Goal: Information Seeking & Learning: Learn about a topic

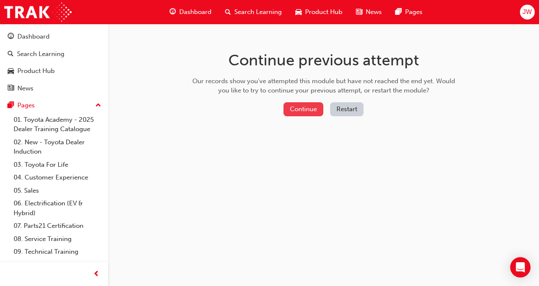
click at [312, 112] on button "Continue" at bounding box center [304, 109] width 40 height 14
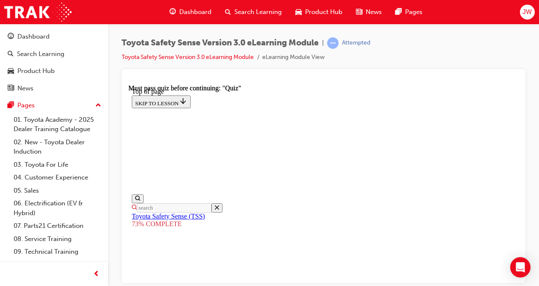
scroll to position [323, 0]
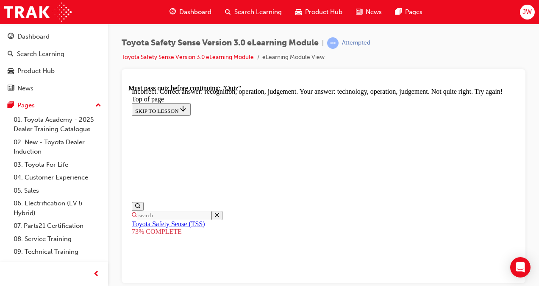
scroll to position [175, 0]
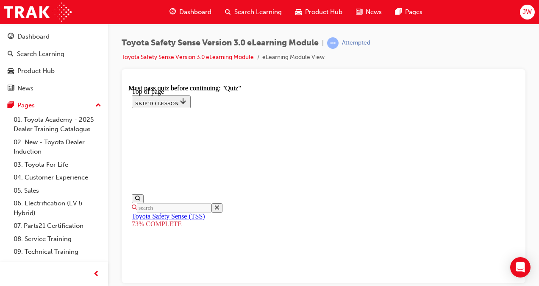
scroll to position [158, 0]
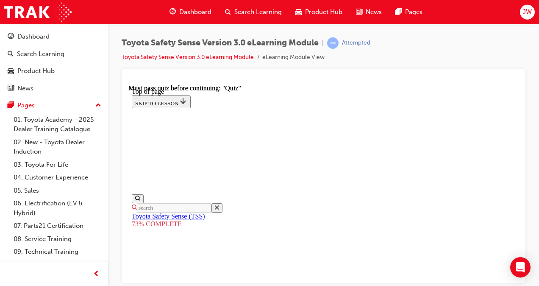
scroll to position [243, 0]
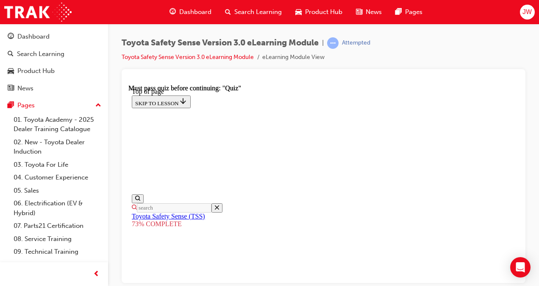
scroll to position [158, 0]
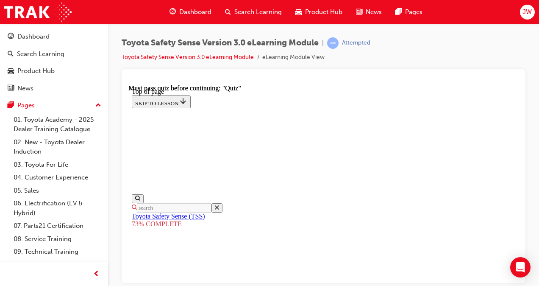
scroll to position [116, 0]
drag, startPoint x: 223, startPoint y: 138, endPoint x: 371, endPoint y: 159, distance: 149.9
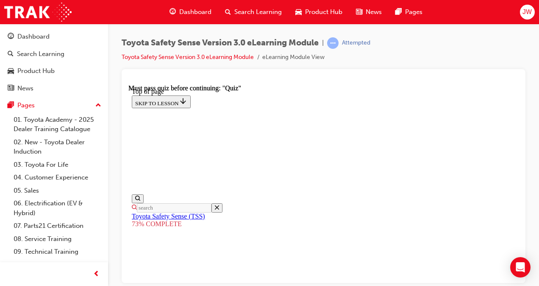
drag, startPoint x: 291, startPoint y: 167, endPoint x: 363, endPoint y: 177, distance: 72.4
drag, startPoint x: 368, startPoint y: 176, endPoint x: 287, endPoint y: 176, distance: 80.6
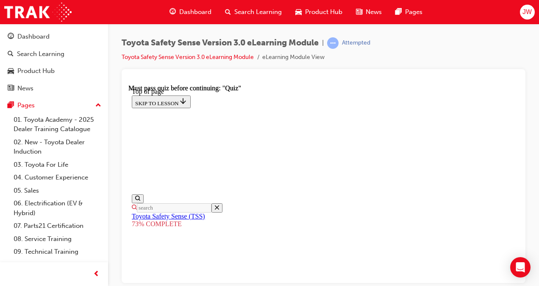
drag, startPoint x: 287, startPoint y: 176, endPoint x: 281, endPoint y: 175, distance: 6.2
drag, startPoint x: 225, startPoint y: 174, endPoint x: 337, endPoint y: 184, distance: 111.9
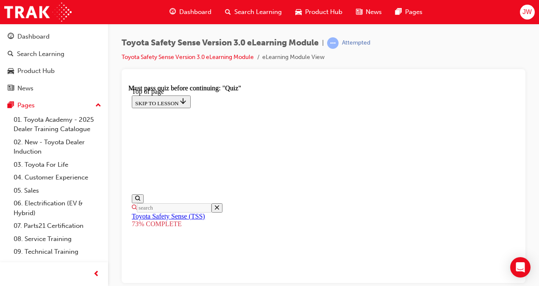
drag, startPoint x: 341, startPoint y: 184, endPoint x: 251, endPoint y: 174, distance: 90.8
drag, startPoint x: 251, startPoint y: 174, endPoint x: 282, endPoint y: 214, distance: 50.2
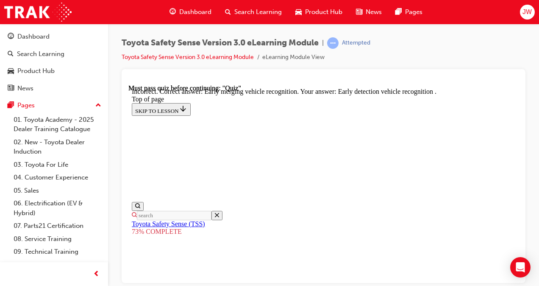
scroll to position [333, 0]
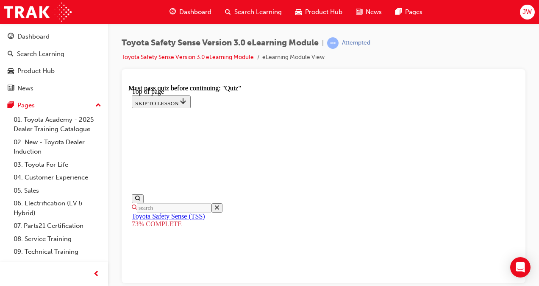
scroll to position [201, 0]
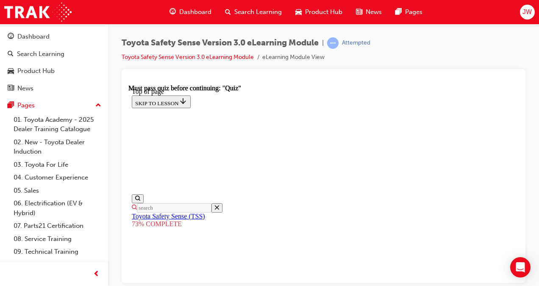
scroll to position [234, 0]
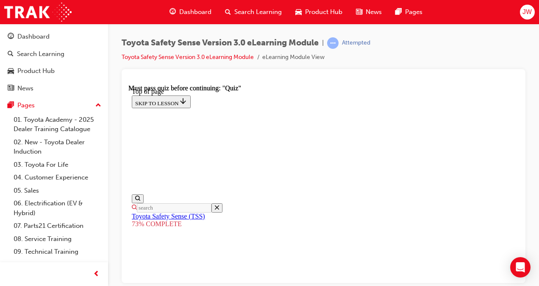
drag, startPoint x: 237, startPoint y: 180, endPoint x: 374, endPoint y: 163, distance: 137.1
drag, startPoint x: 374, startPoint y: 163, endPoint x: 361, endPoint y: 172, distance: 14.9
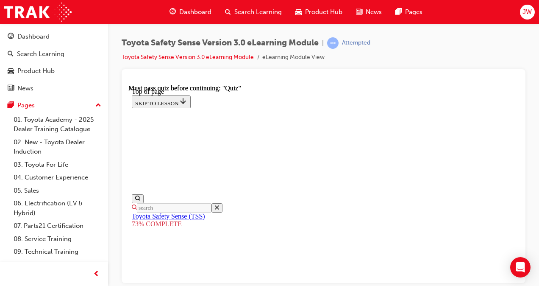
scroll to position [158, 0]
drag, startPoint x: 221, startPoint y: 150, endPoint x: 385, endPoint y: 142, distance: 163.9
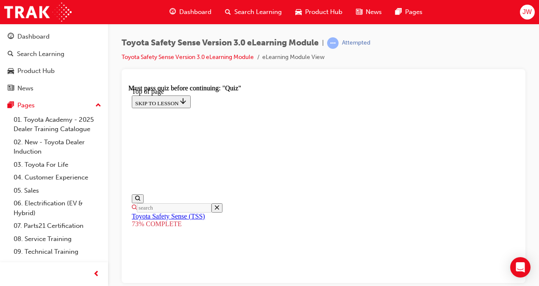
scroll to position [285, 0]
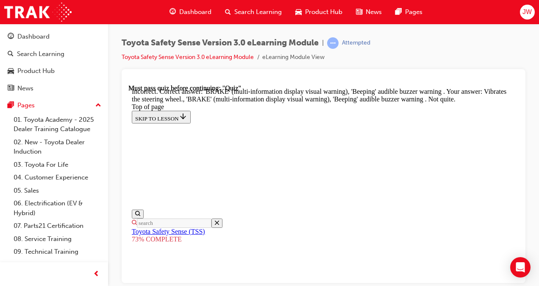
drag, startPoint x: 219, startPoint y: 106, endPoint x: 422, endPoint y: 106, distance: 203.1
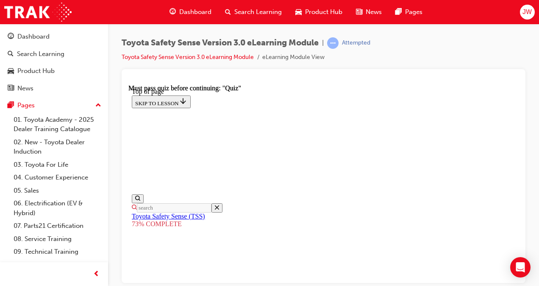
scroll to position [116, 0]
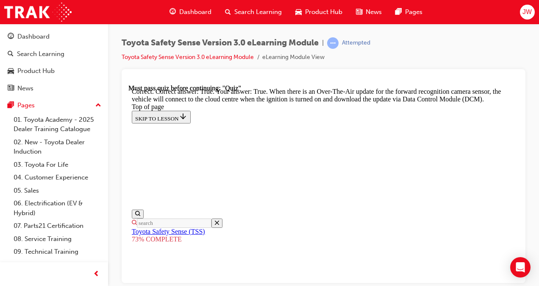
scroll to position [269, 0]
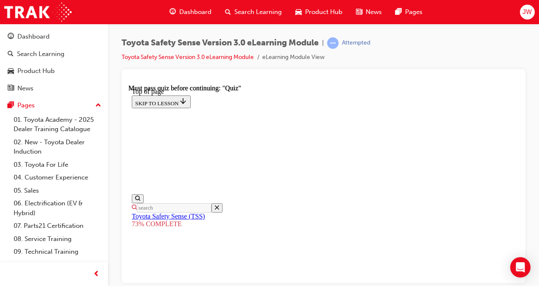
scroll to position [159, 0]
drag, startPoint x: 260, startPoint y: 105, endPoint x: 359, endPoint y: 105, distance: 98.8
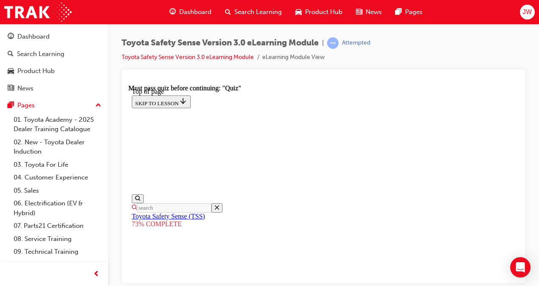
drag, startPoint x: 359, startPoint y: 105, endPoint x: 328, endPoint y: 124, distance: 36.6
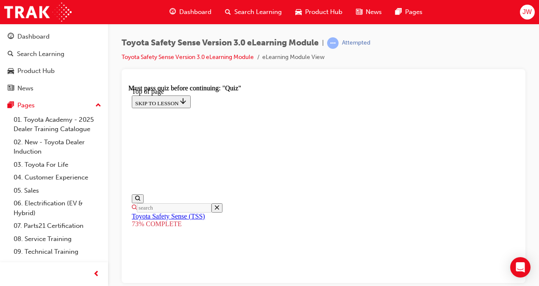
scroll to position [201, 0]
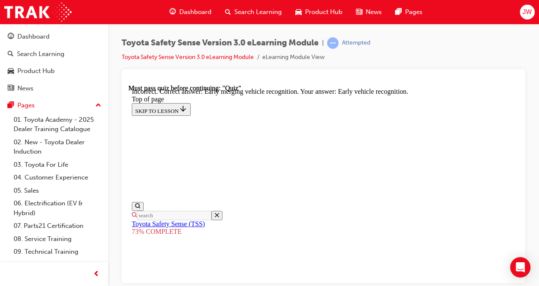
scroll to position [206, 0]
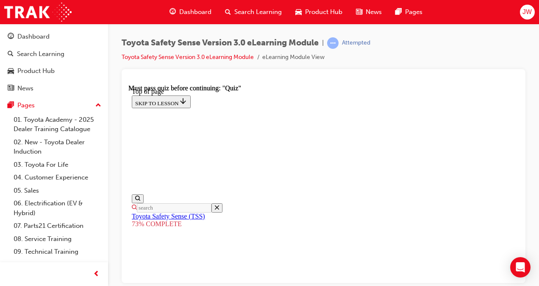
scroll to position [201, 0]
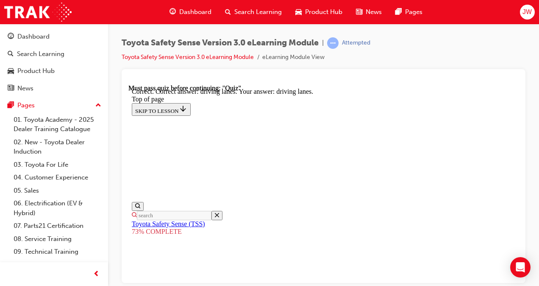
scroll to position [319, 0]
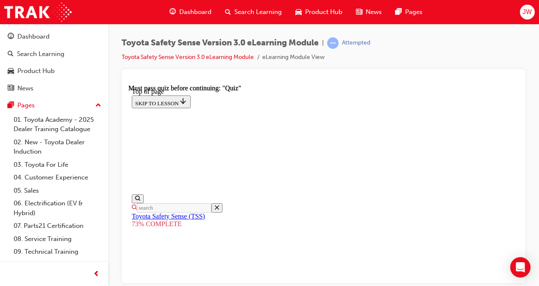
scroll to position [158, 0]
drag, startPoint x: 213, startPoint y: 123, endPoint x: 296, endPoint y: 113, distance: 83.3
drag, startPoint x: 296, startPoint y: 113, endPoint x: 313, endPoint y: 121, distance: 18.6
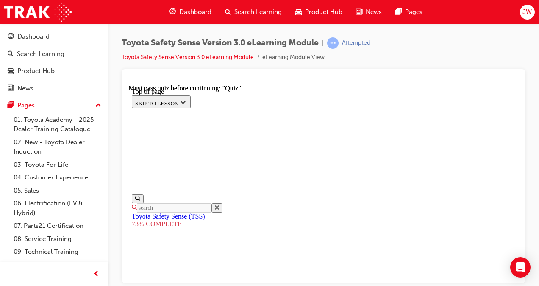
drag, startPoint x: 243, startPoint y: 126, endPoint x: 367, endPoint y: 119, distance: 124.9
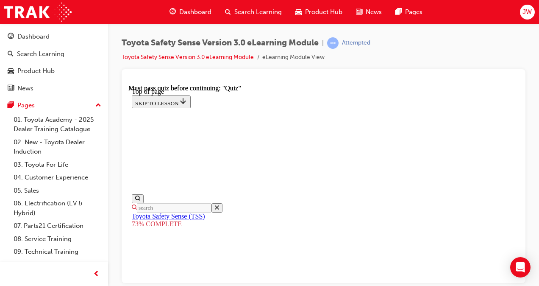
scroll to position [328, 0]
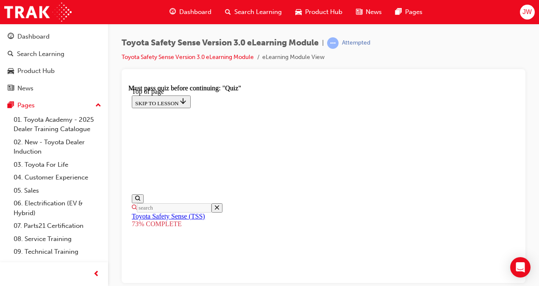
scroll to position [201, 0]
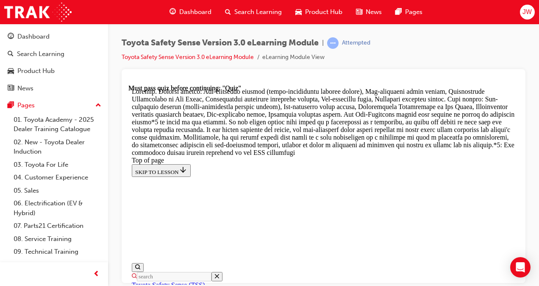
scroll to position [165, 0]
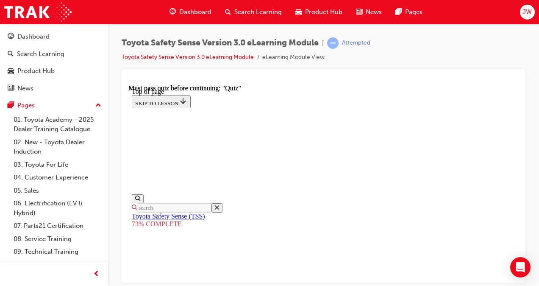
scroll to position [158, 0]
drag, startPoint x: 252, startPoint y: 171, endPoint x: 336, endPoint y: 159, distance: 85.3
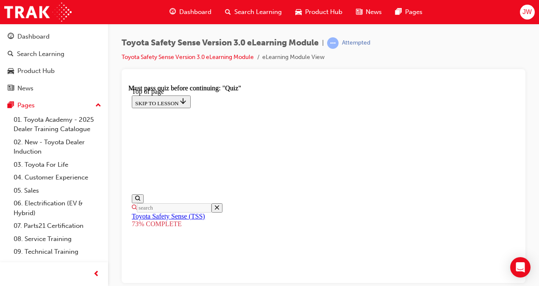
drag, startPoint x: 331, startPoint y: 166, endPoint x: 351, endPoint y: 160, distance: 20.7
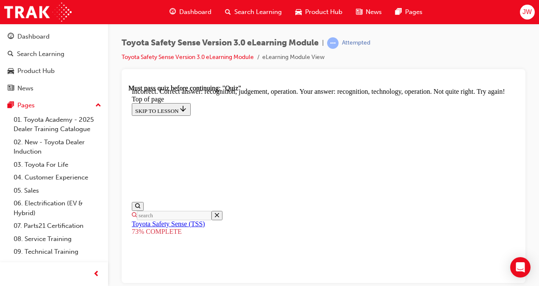
scroll to position [356, 0]
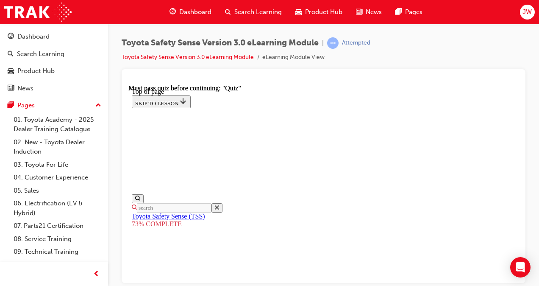
scroll to position [115, 0]
drag, startPoint x: 220, startPoint y: 145, endPoint x: 404, endPoint y: 179, distance: 186.9
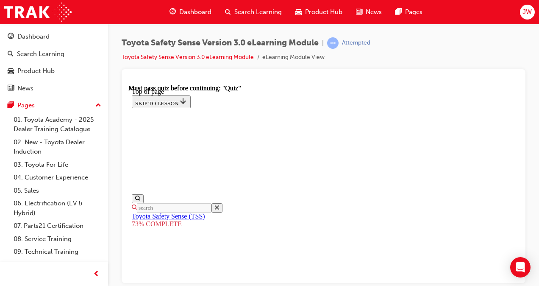
scroll to position [234, 0]
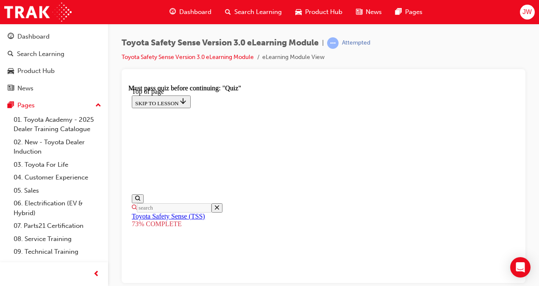
scroll to position [243, 0]
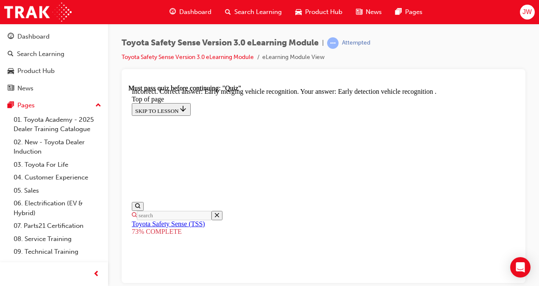
scroll to position [333, 0]
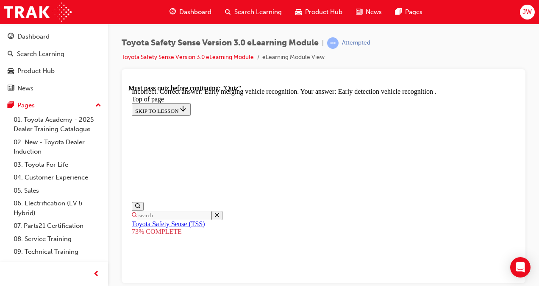
scroll to position [243, 0]
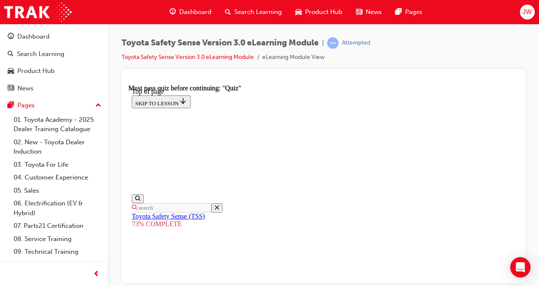
scroll to position [201, 0]
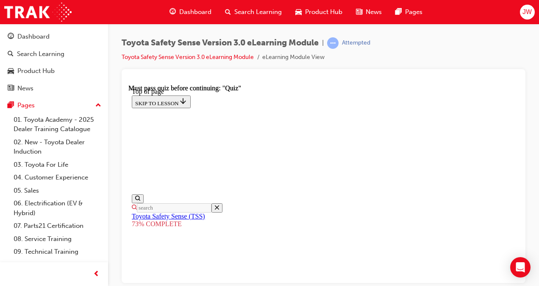
scroll to position [285, 0]
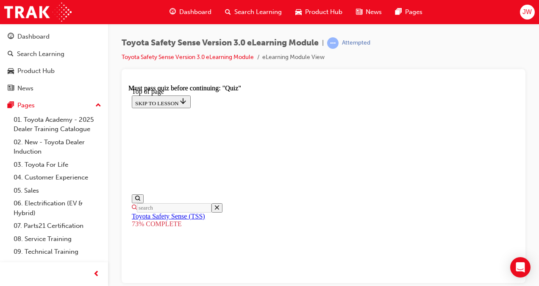
scroll to position [243, 0]
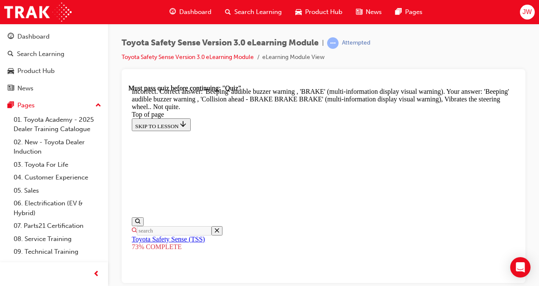
scroll to position [398, 0]
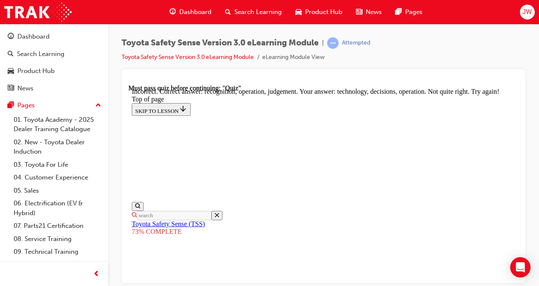
scroll to position [302, 0]
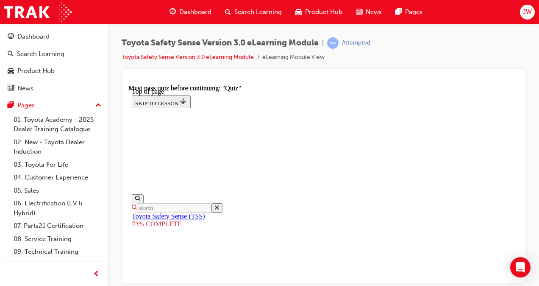
scroll to position [115, 0]
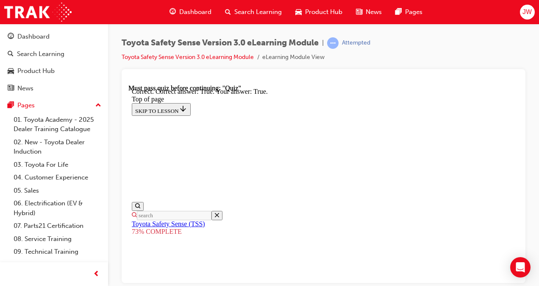
scroll to position [237, 0]
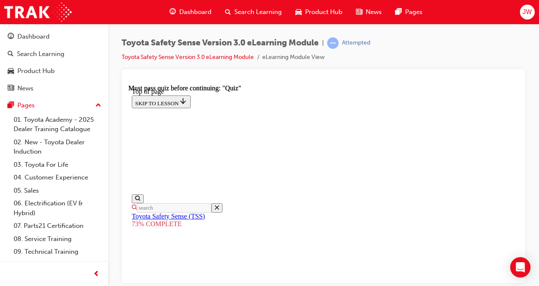
scroll to position [173, 0]
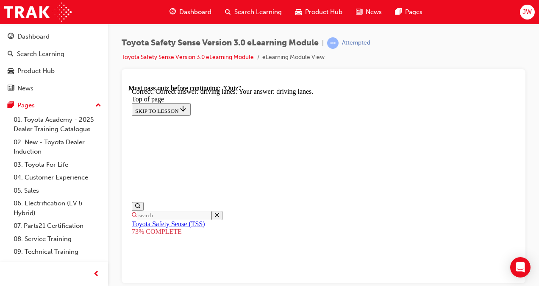
scroll to position [319, 0]
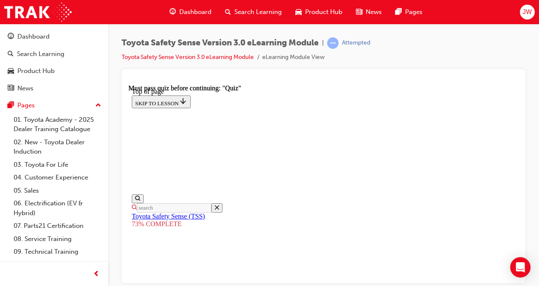
scroll to position [201, 0]
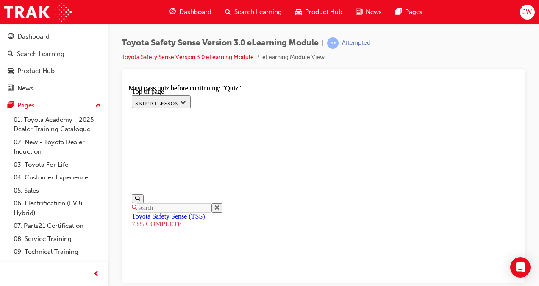
scroll to position [116, 0]
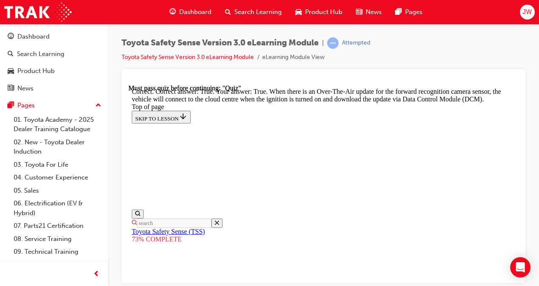
scroll to position [294, 0]
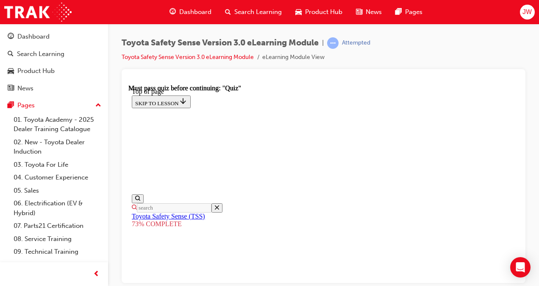
scroll to position [234, 0]
drag, startPoint x: 229, startPoint y: 219, endPoint x: 229, endPoint y: 226, distance: 7.2
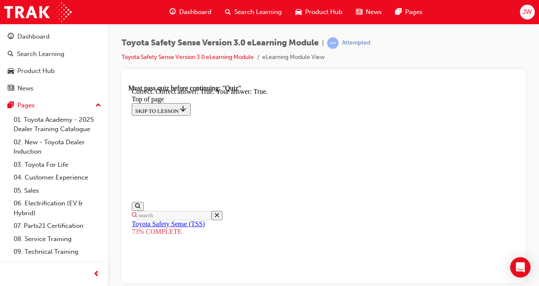
scroll to position [237, 0]
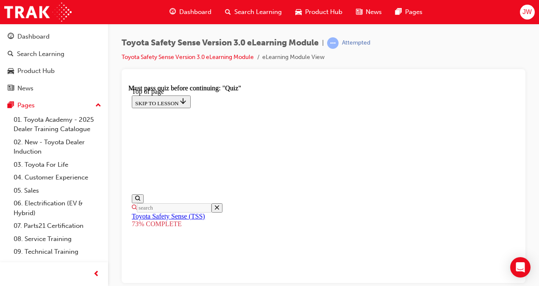
scroll to position [116, 0]
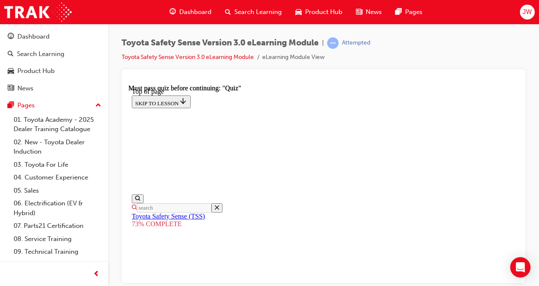
scroll to position [116, 0]
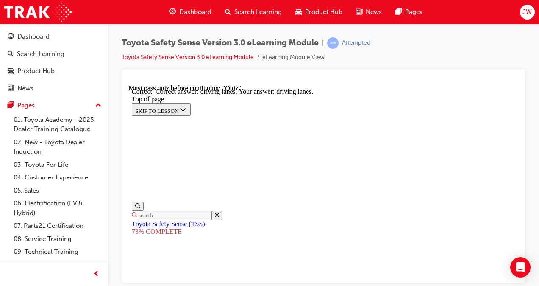
scroll to position [319, 0]
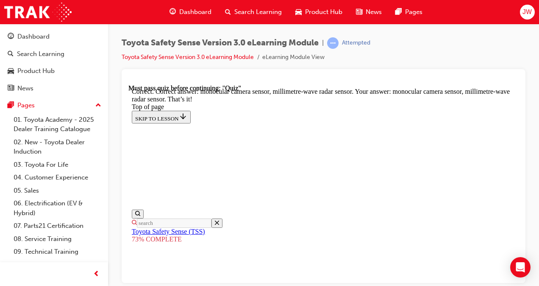
scroll to position [409, 0]
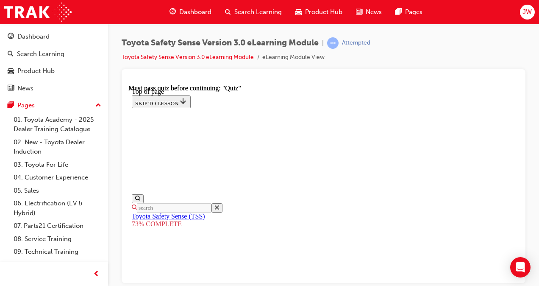
scroll to position [200, 0]
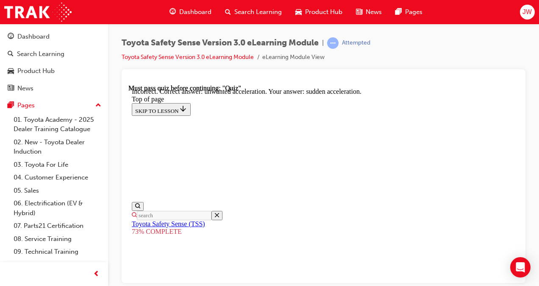
scroll to position [333, 0]
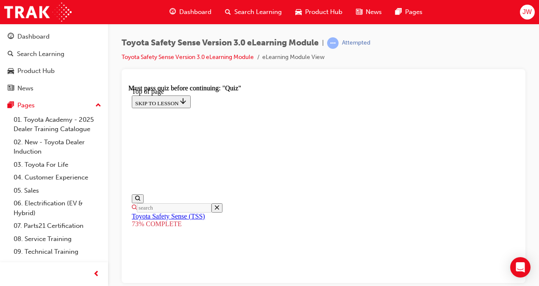
scroll to position [201, 0]
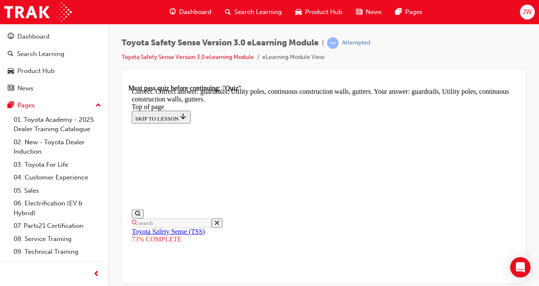
scroll to position [353, 0]
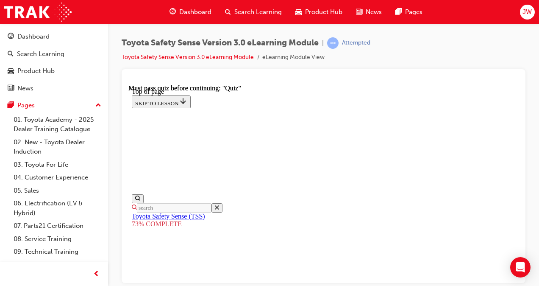
scroll to position [285, 0]
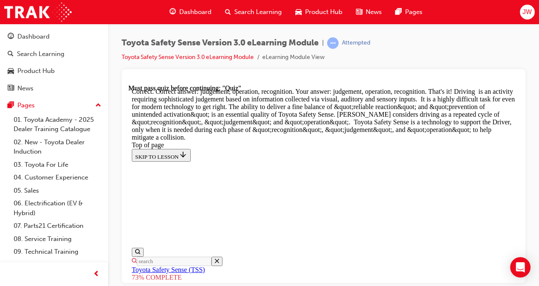
scroll to position [358, 0]
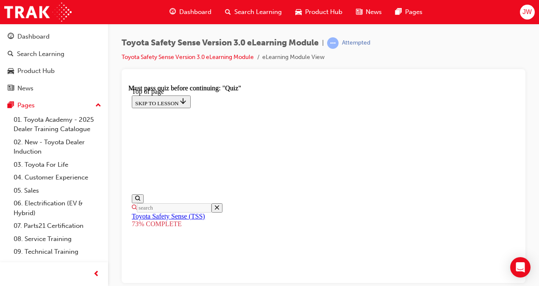
scroll to position [243, 0]
drag, startPoint x: 278, startPoint y: 243, endPoint x: 287, endPoint y: 228, distance: 17.3
drag, startPoint x: 326, startPoint y: 193, endPoint x: 323, endPoint y: 208, distance: 15.6
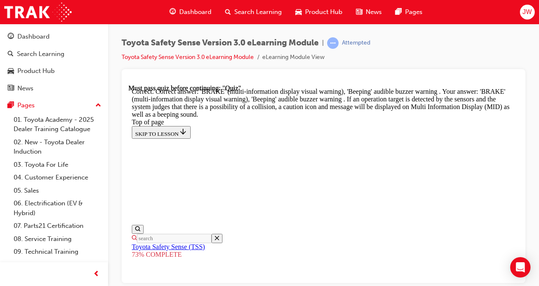
scroll to position [259, 0]
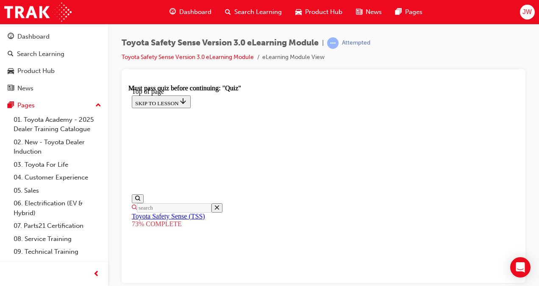
scroll to position [234, 0]
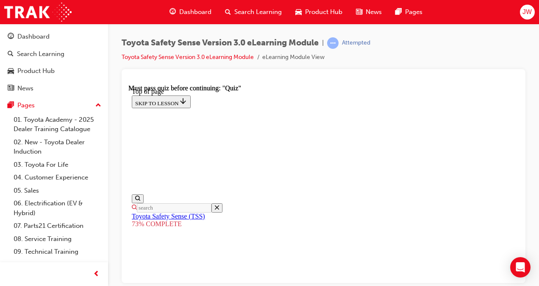
scroll to position [204, 0]
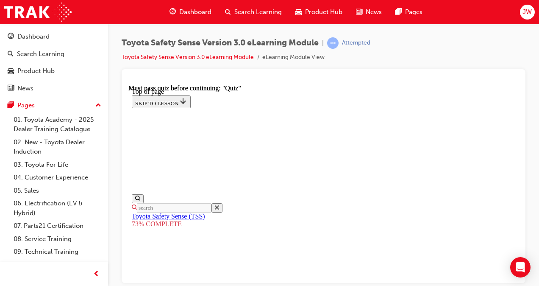
scroll to position [243, 0]
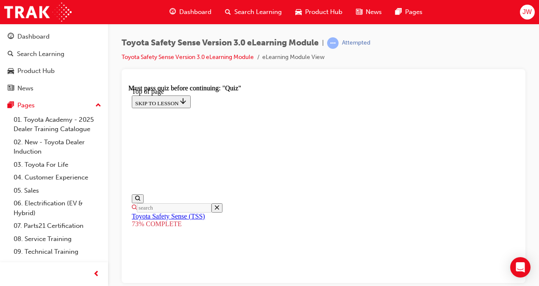
scroll to position [158, 0]
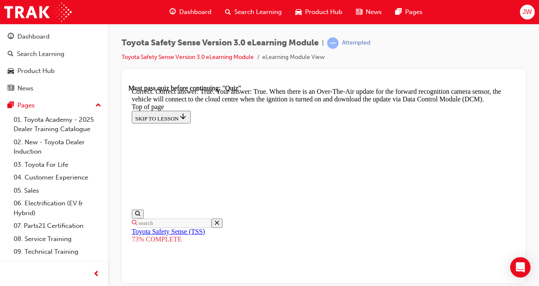
scroll to position [294, 0]
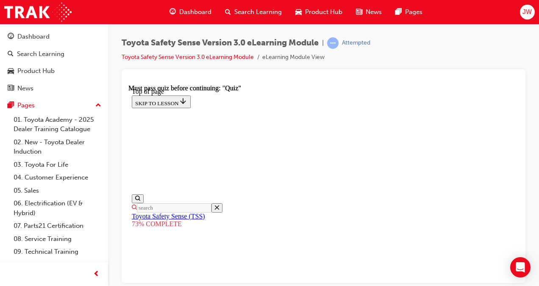
scroll to position [201, 0]
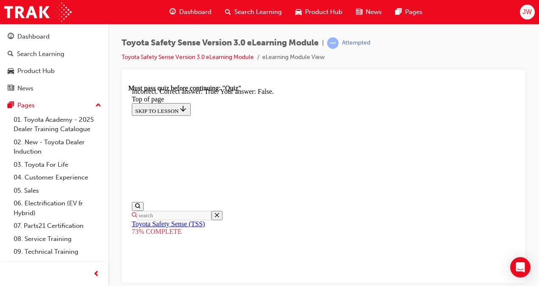
scroll to position [237, 0]
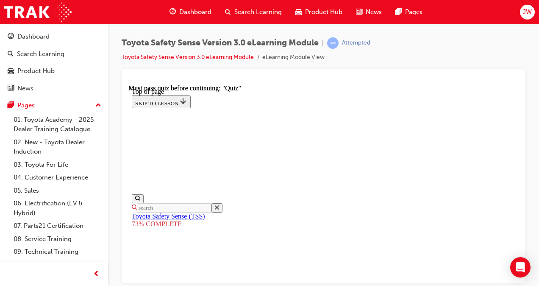
scroll to position [243, 0]
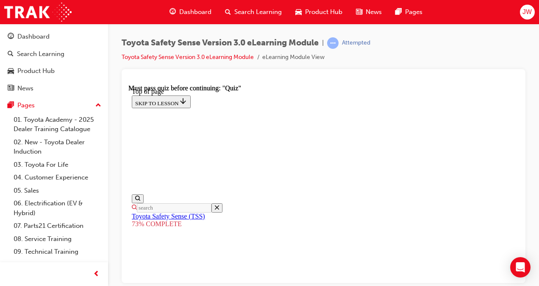
scroll to position [73, 0]
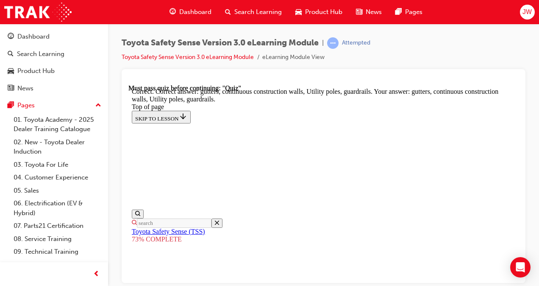
scroll to position [353, 0]
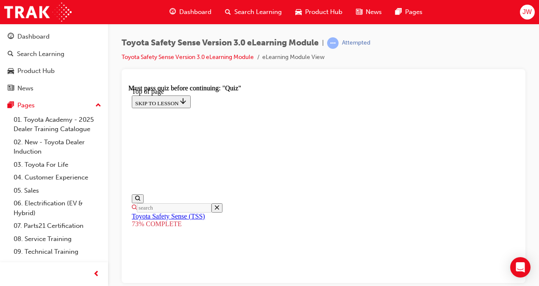
scroll to position [201, 0]
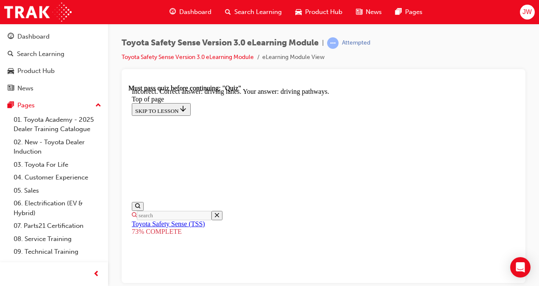
scroll to position [234, 0]
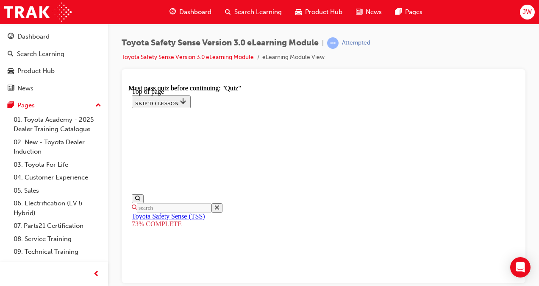
scroll to position [158, 0]
drag, startPoint x: 212, startPoint y: 121, endPoint x: 404, endPoint y: 121, distance: 192.5
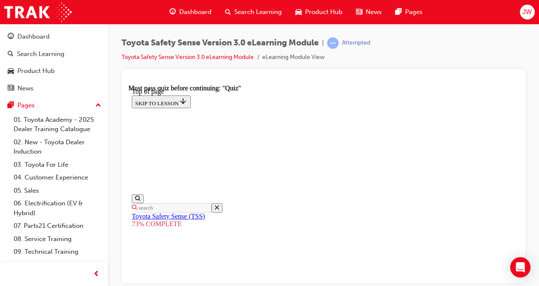
scroll to position [285, 0]
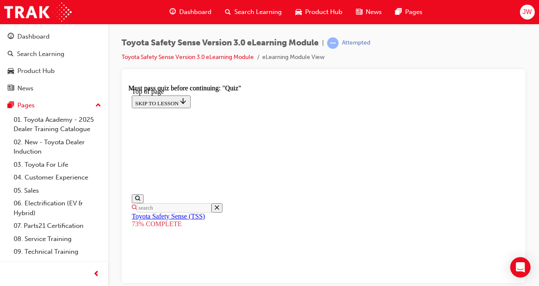
scroll to position [254, 0]
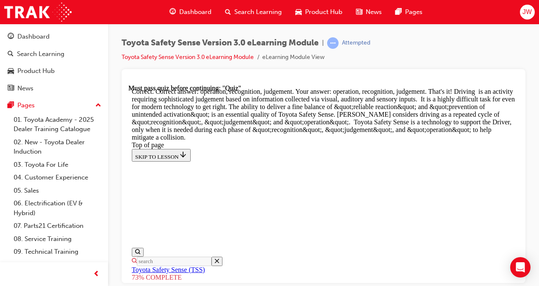
scroll to position [583, 0]
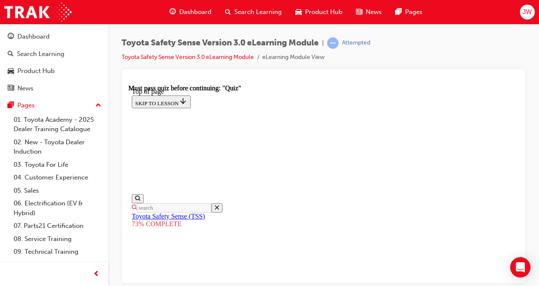
scroll to position [234, 0]
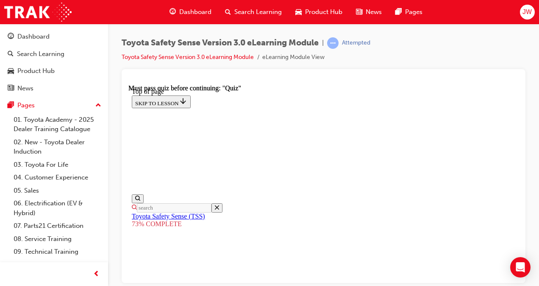
scroll to position [285, 0]
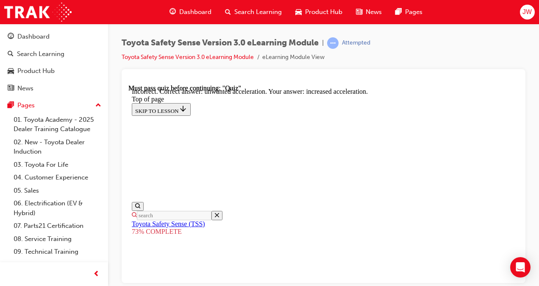
scroll to position [333, 0]
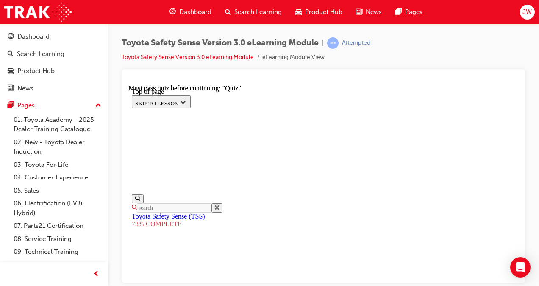
scroll to position [212, 0]
drag, startPoint x: 280, startPoint y: 161, endPoint x: 269, endPoint y: 184, distance: 26.2
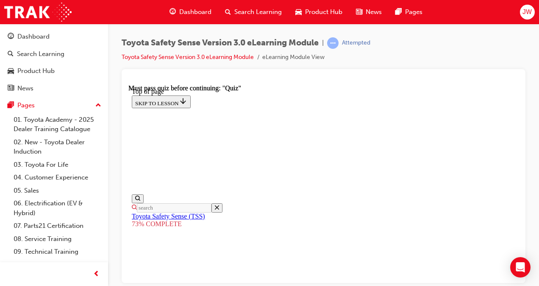
scroll to position [201, 0]
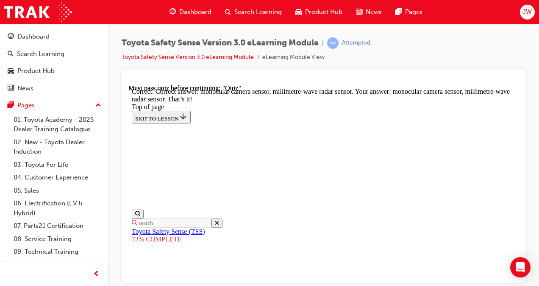
scroll to position [409, 0]
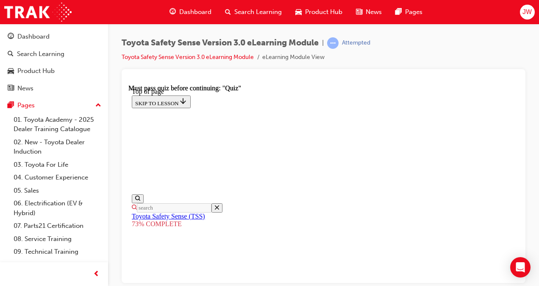
scroll to position [285, 0]
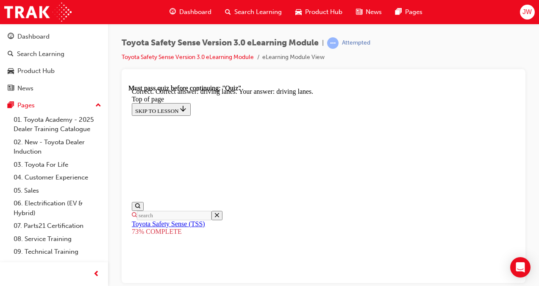
scroll to position [319, 0]
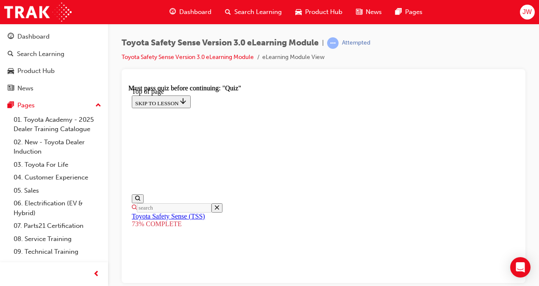
scroll to position [243, 0]
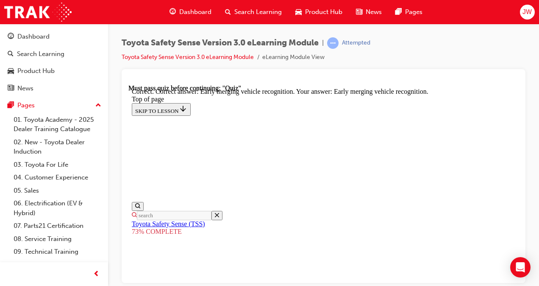
scroll to position [333, 0]
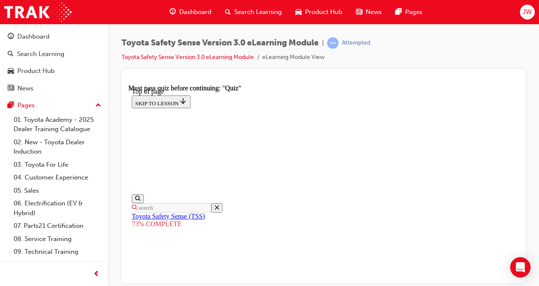
scroll to position [243, 0]
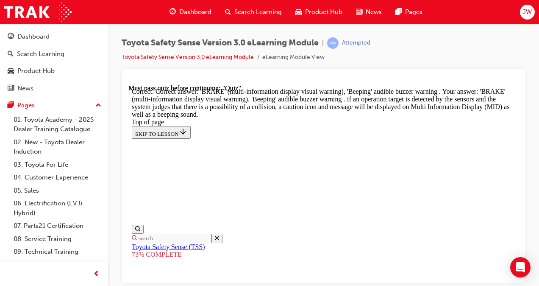
scroll to position [428, 0]
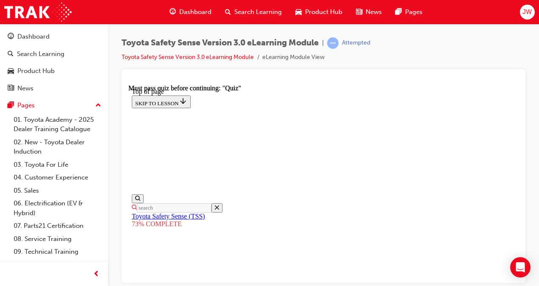
scroll to position [158, 0]
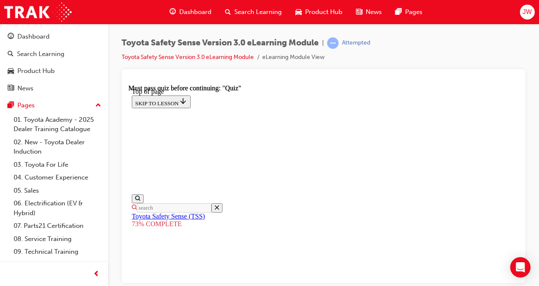
scroll to position [201, 0]
drag, startPoint x: 282, startPoint y: 220, endPoint x: 278, endPoint y: 229, distance: 9.9
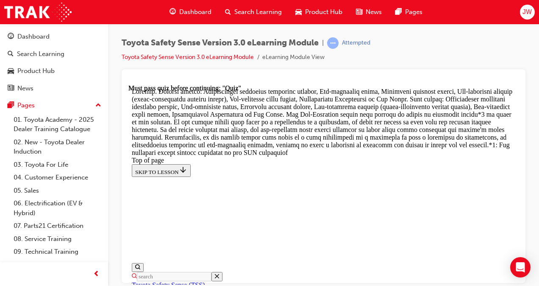
scroll to position [631, 0]
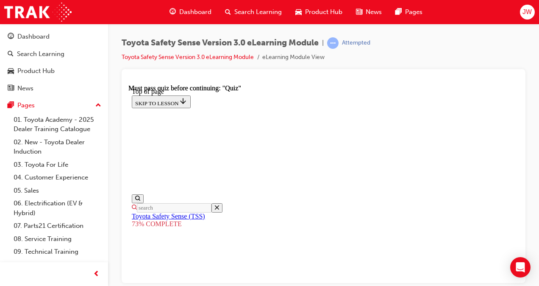
scroll to position [158, 0]
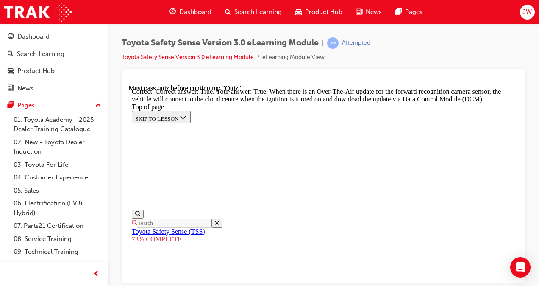
scroll to position [294, 0]
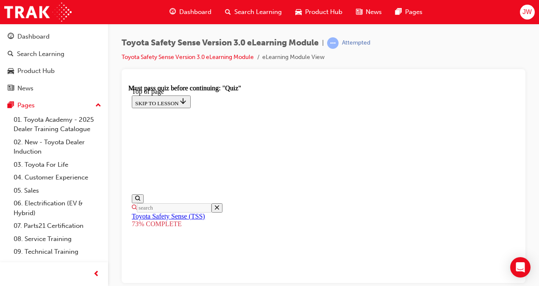
scroll to position [158, 0]
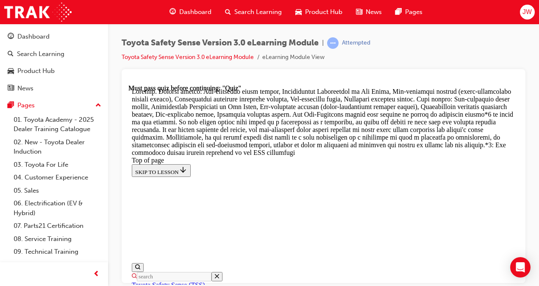
scroll to position [285, 0]
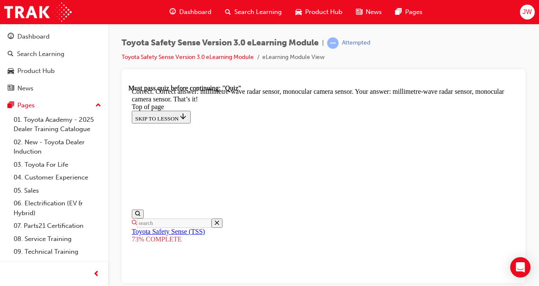
scroll to position [409, 0]
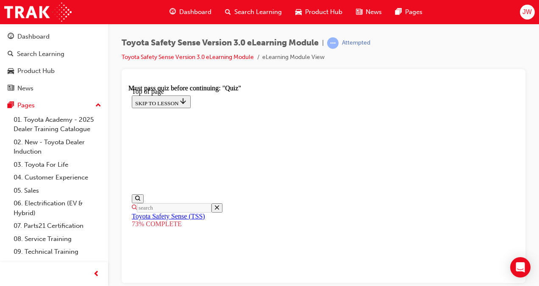
scroll to position [243, 0]
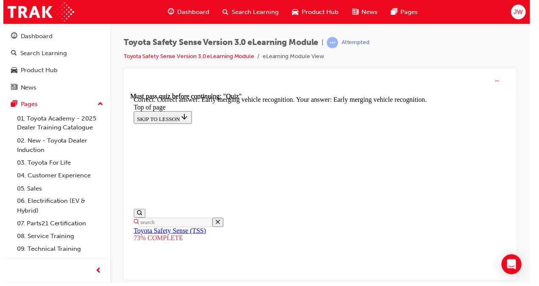
scroll to position [333, 0]
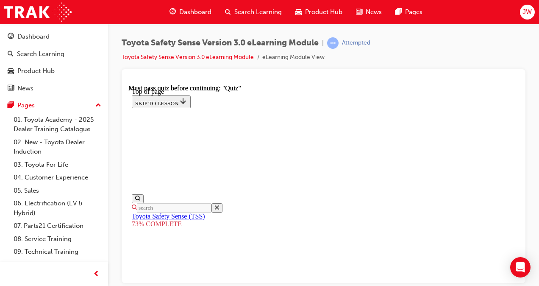
scroll to position [158, 0]
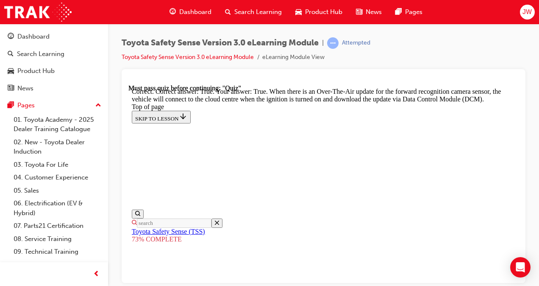
scroll to position [294, 0]
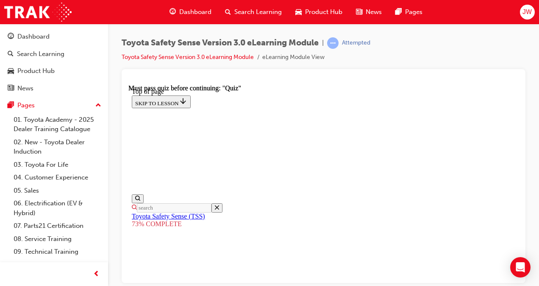
scroll to position [31, 0]
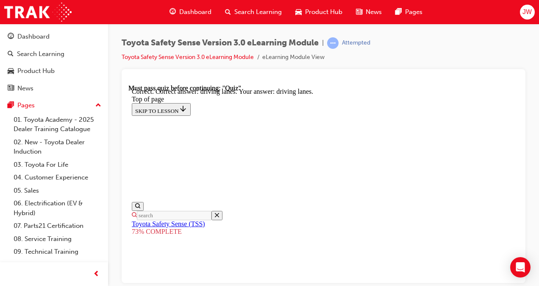
scroll to position [319, 0]
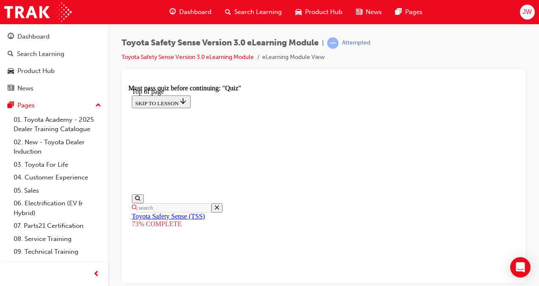
scroll to position [285, 0]
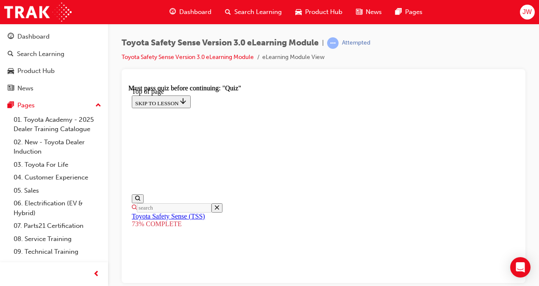
scroll to position [243, 0]
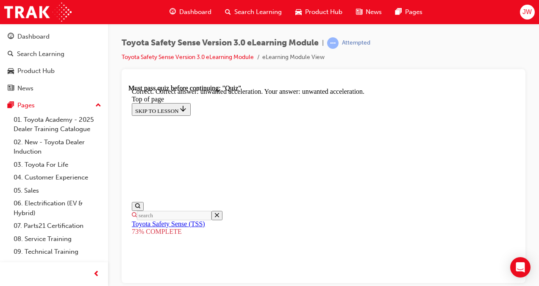
scroll to position [333, 0]
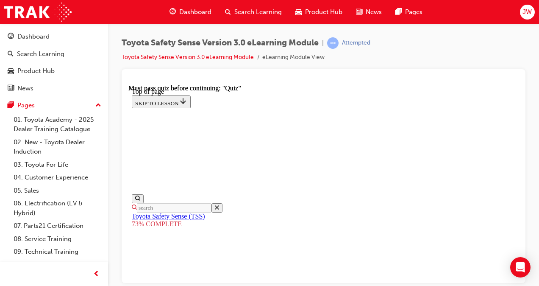
scroll to position [158, 0]
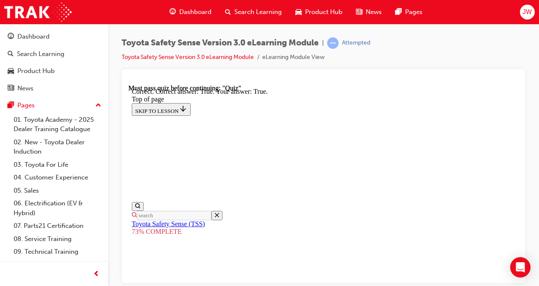
scroll to position [237, 0]
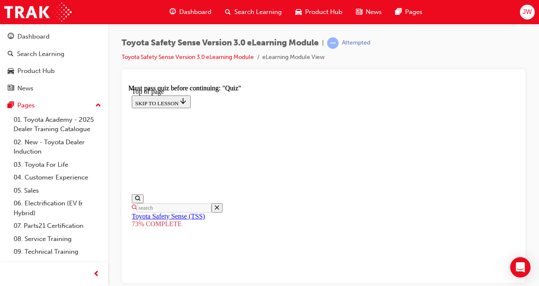
scroll to position [257, 0]
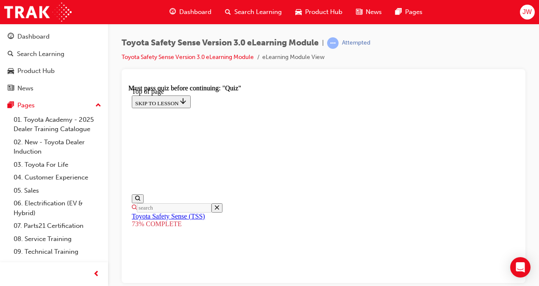
scroll to position [201, 0]
drag, startPoint x: 295, startPoint y: 149, endPoint x: 288, endPoint y: 184, distance: 35.0
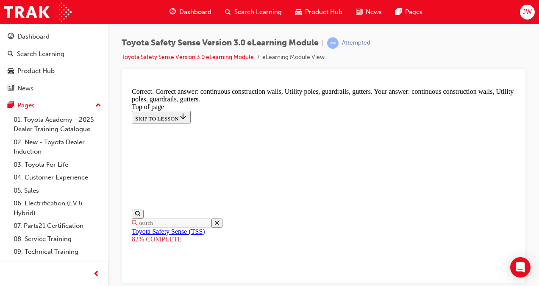
scroll to position [353, 0]
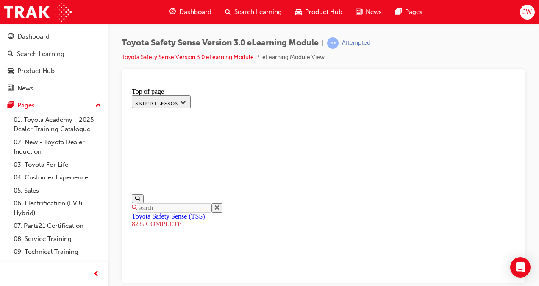
scroll to position [234, 0]
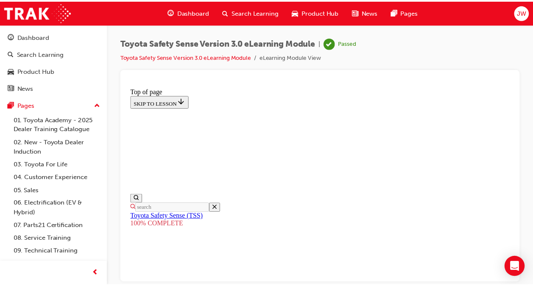
scroll to position [0, 0]
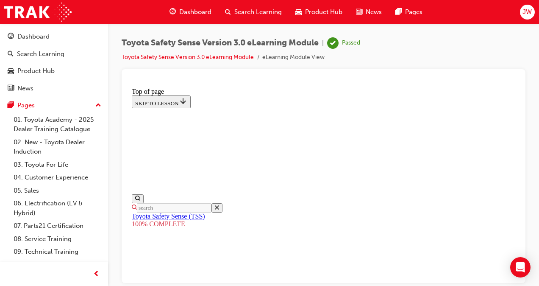
click at [39, 36] on div "Dashboard" at bounding box center [33, 37] width 32 height 10
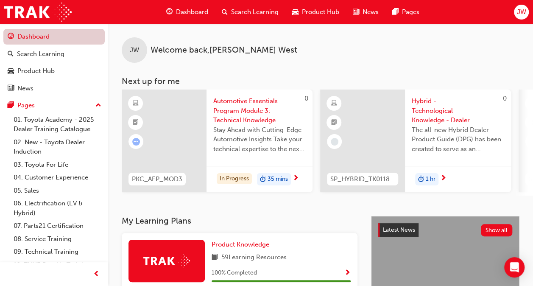
click at [28, 43] on link "Dashboard" at bounding box center [53, 37] width 101 height 16
click at [266, 114] on span "Automotive Essentials Program Module 3: Technical Knowledge" at bounding box center [259, 110] width 92 height 29
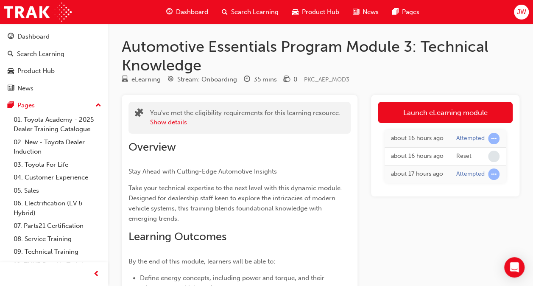
click at [448, 124] on div "about 16 hours ago Attempted about 16 hours ago Reset about 17 hours ago Attemp…" at bounding box center [445, 156] width 135 height 67
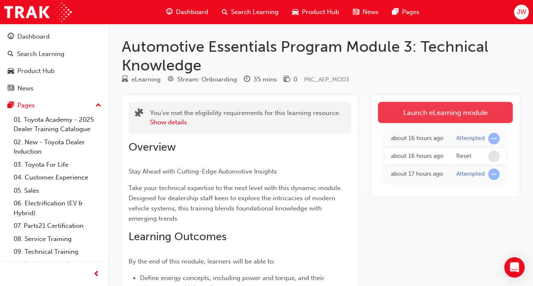
click at [448, 120] on link "Launch eLearning module" at bounding box center [445, 112] width 135 height 21
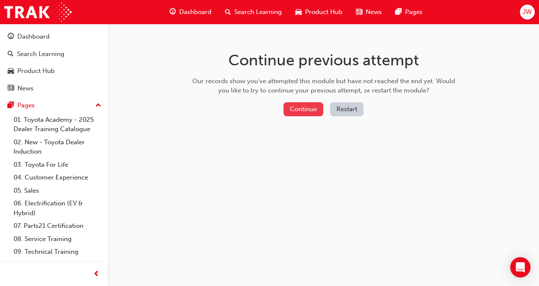
click at [314, 109] on button "Continue" at bounding box center [304, 109] width 40 height 14
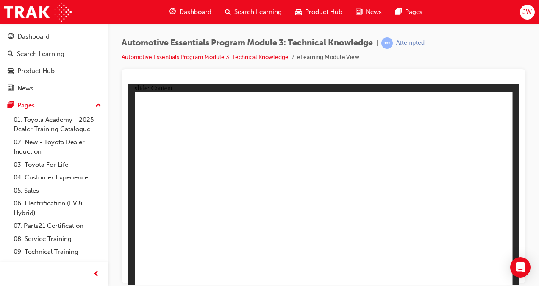
radio input "true"
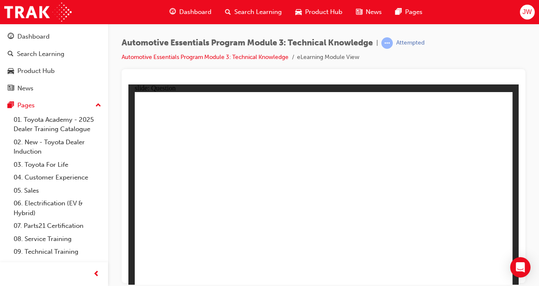
radio input "true"
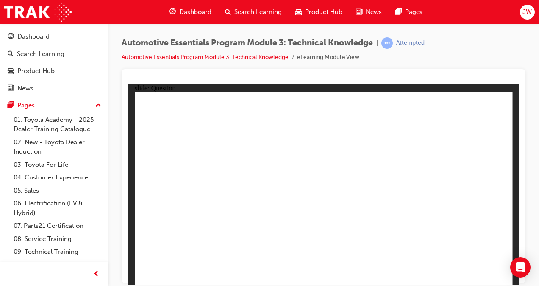
radio input "true"
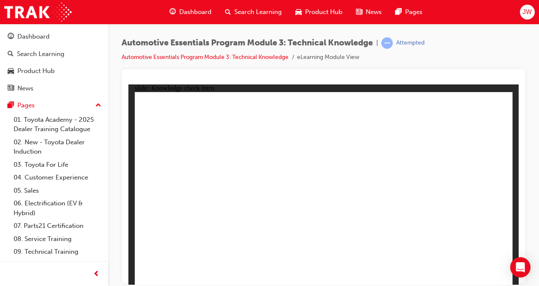
radio input "true"
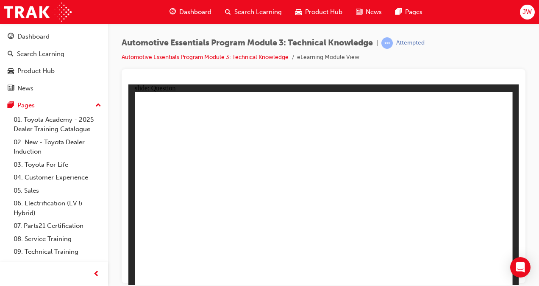
radio input "true"
drag, startPoint x: 469, startPoint y: 265, endPoint x: 472, endPoint y: 268, distance: 5.4
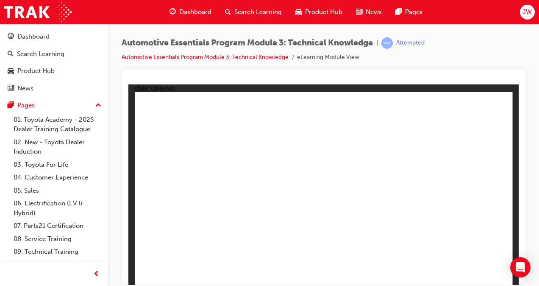
radio input "true"
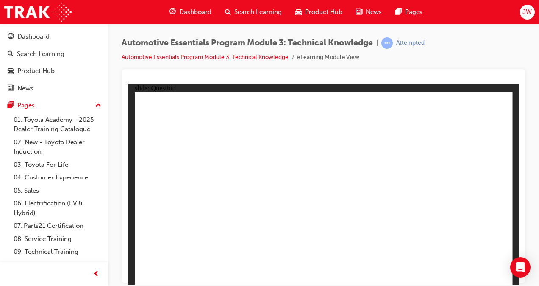
radio input "true"
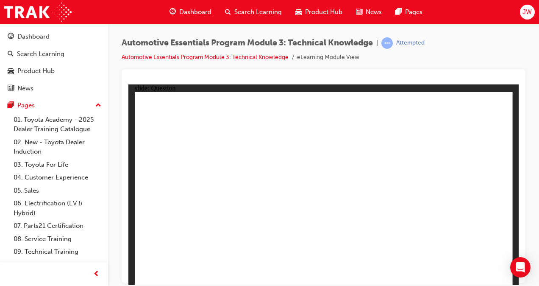
radio input "true"
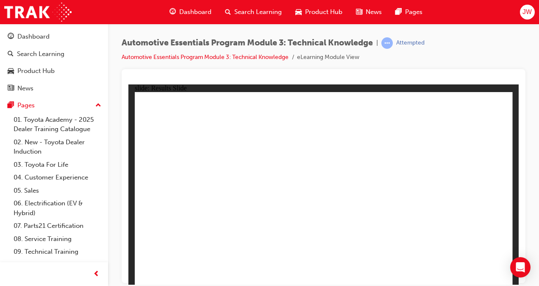
radio input "true"
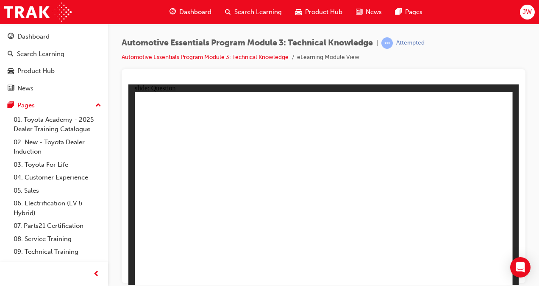
radio input "true"
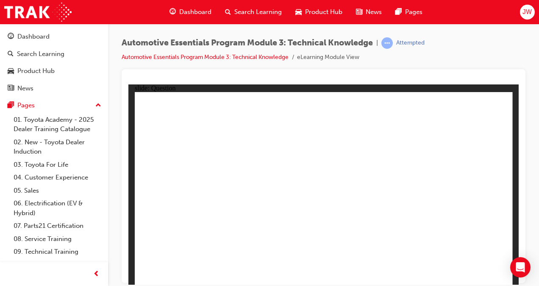
radio input "true"
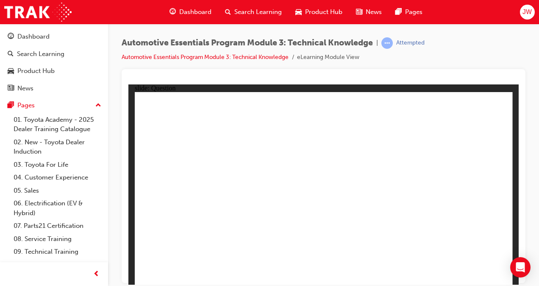
radio input "true"
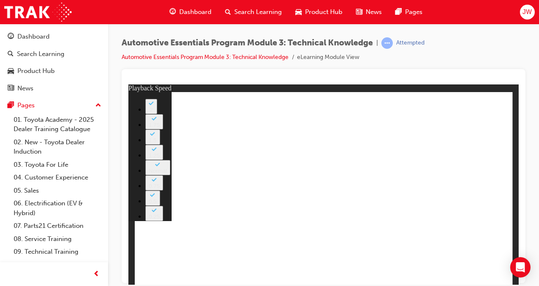
type input "227"
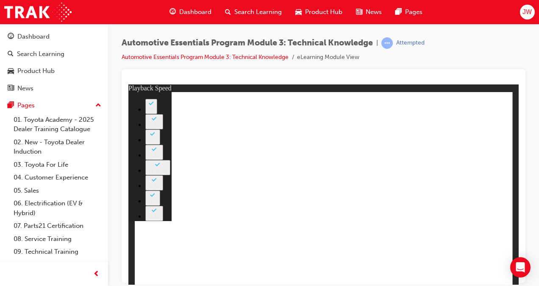
type input "20"
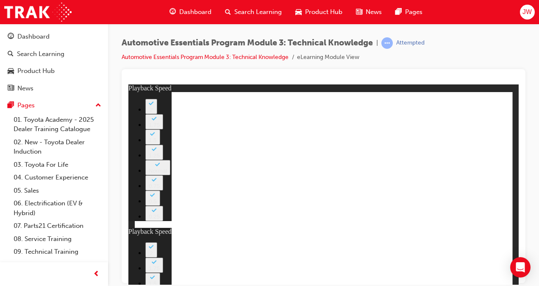
type input "15"
